Goal: Information Seeking & Learning: Learn about a topic

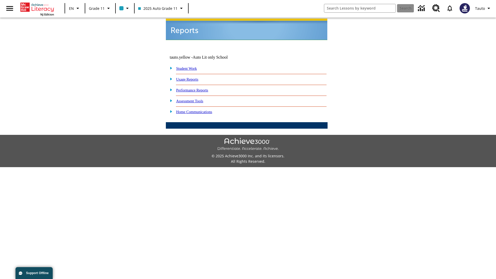
click at [191, 77] on link "Usage Reports" at bounding box center [187, 79] width 22 height 4
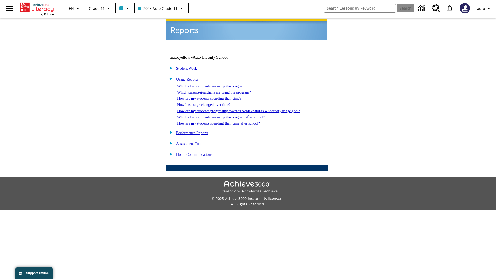
click at [217, 84] on link "Which of my students are using the program?" at bounding box center [211, 86] width 69 height 4
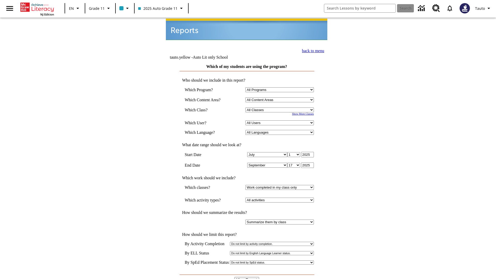
click at [247, 277] on input "View Report" at bounding box center [246, 280] width 25 height 6
click at [312, 50] on link "back to menu" at bounding box center [313, 51] width 22 height 4
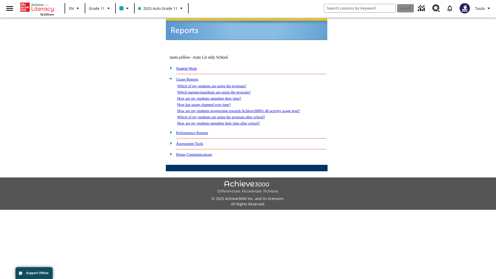
click at [214, 96] on link "How are my students spending their time?" at bounding box center [209, 98] width 64 height 4
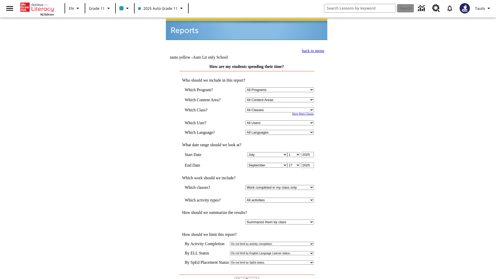
click at [247, 277] on input "View Report" at bounding box center [246, 280] width 25 height 6
click at [312, 50] on link "back to menu" at bounding box center [313, 51] width 22 height 4
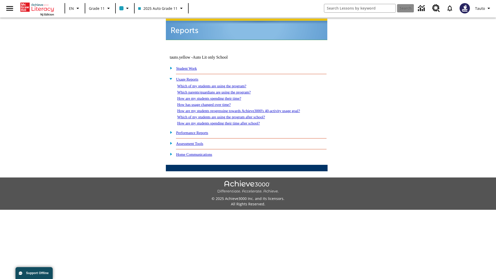
click at [225, 121] on link "How are my students spending their time after school?" at bounding box center [218, 123] width 83 height 4
